Goal: Check status: Check status

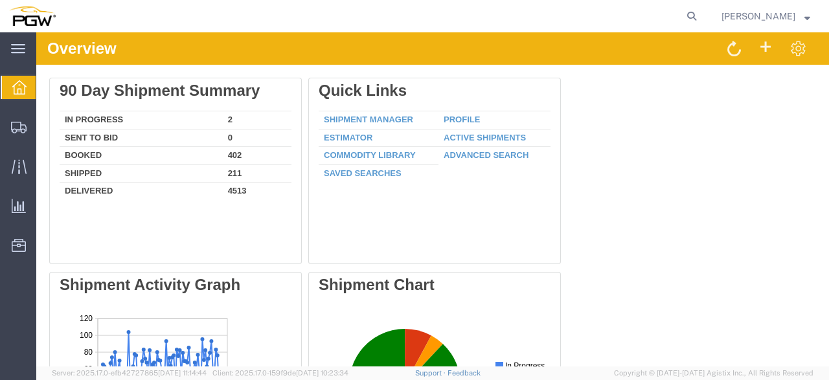
drag, startPoint x: 726, startPoint y: 62, endPoint x: 691, endPoint y: 32, distance: 45.5
click at [696, 16] on icon at bounding box center [692, 16] width 18 height 18
click at [458, 14] on input "search" at bounding box center [486, 16] width 394 height 31
type input "666606"
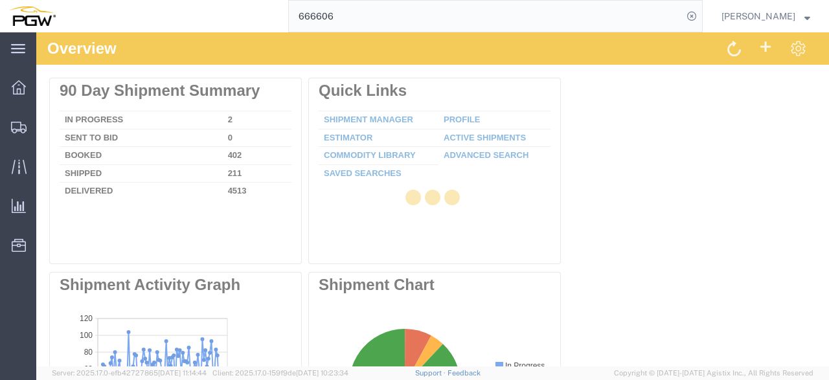
drag, startPoint x: 279, startPoint y: 17, endPoint x: 213, endPoint y: 11, distance: 66.4
click at [289, 18] on input "666606" at bounding box center [486, 16] width 394 height 31
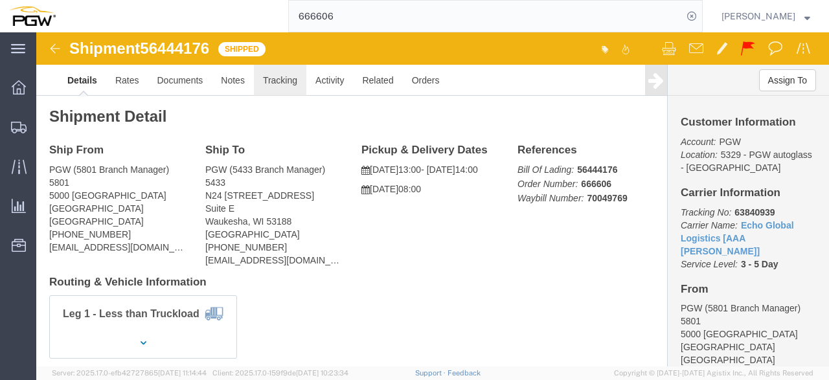
click link "Tracking"
